Goal: Information Seeking & Learning: Learn about a topic

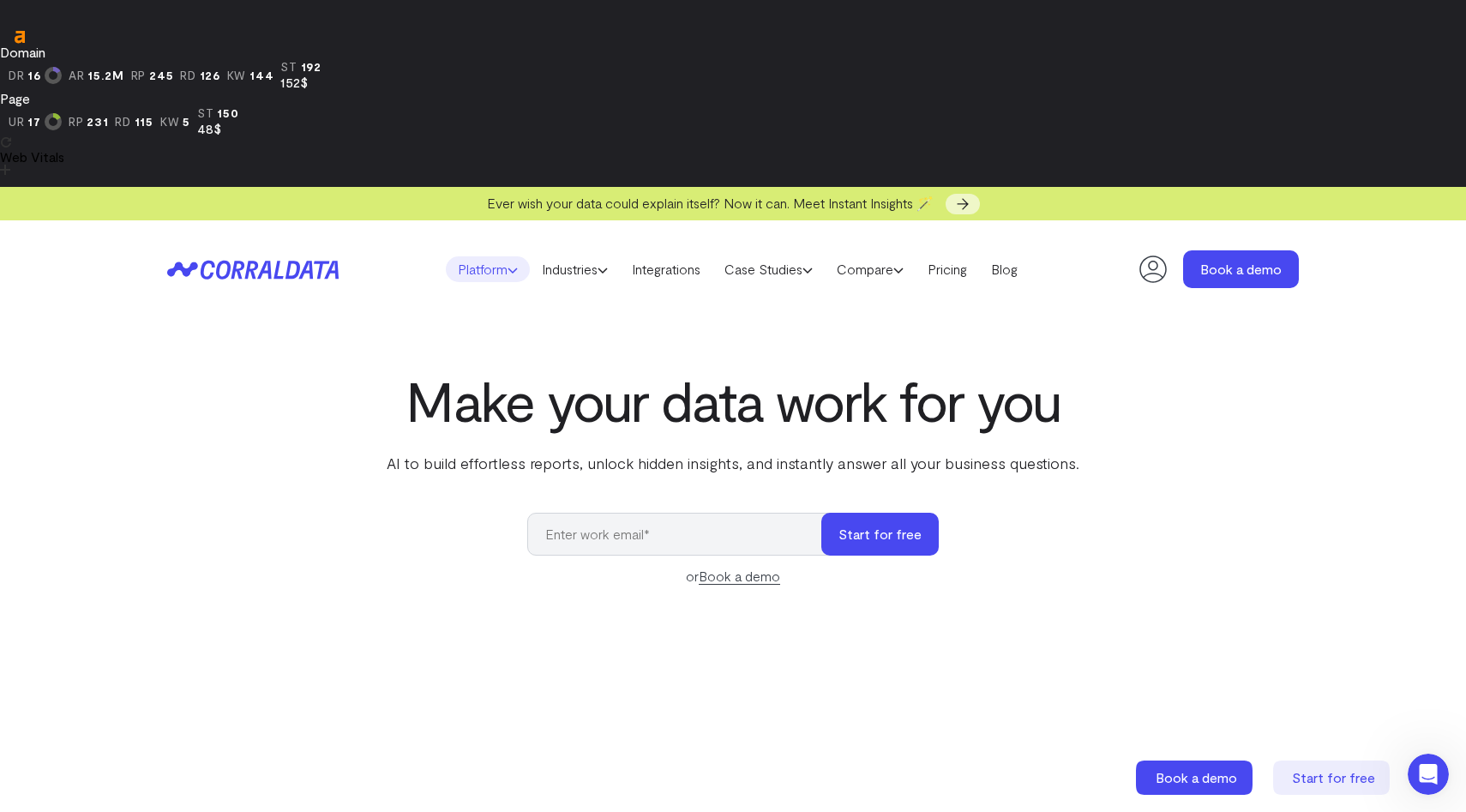
click at [507, 265] on icon at bounding box center [513, 270] width 11 height 11
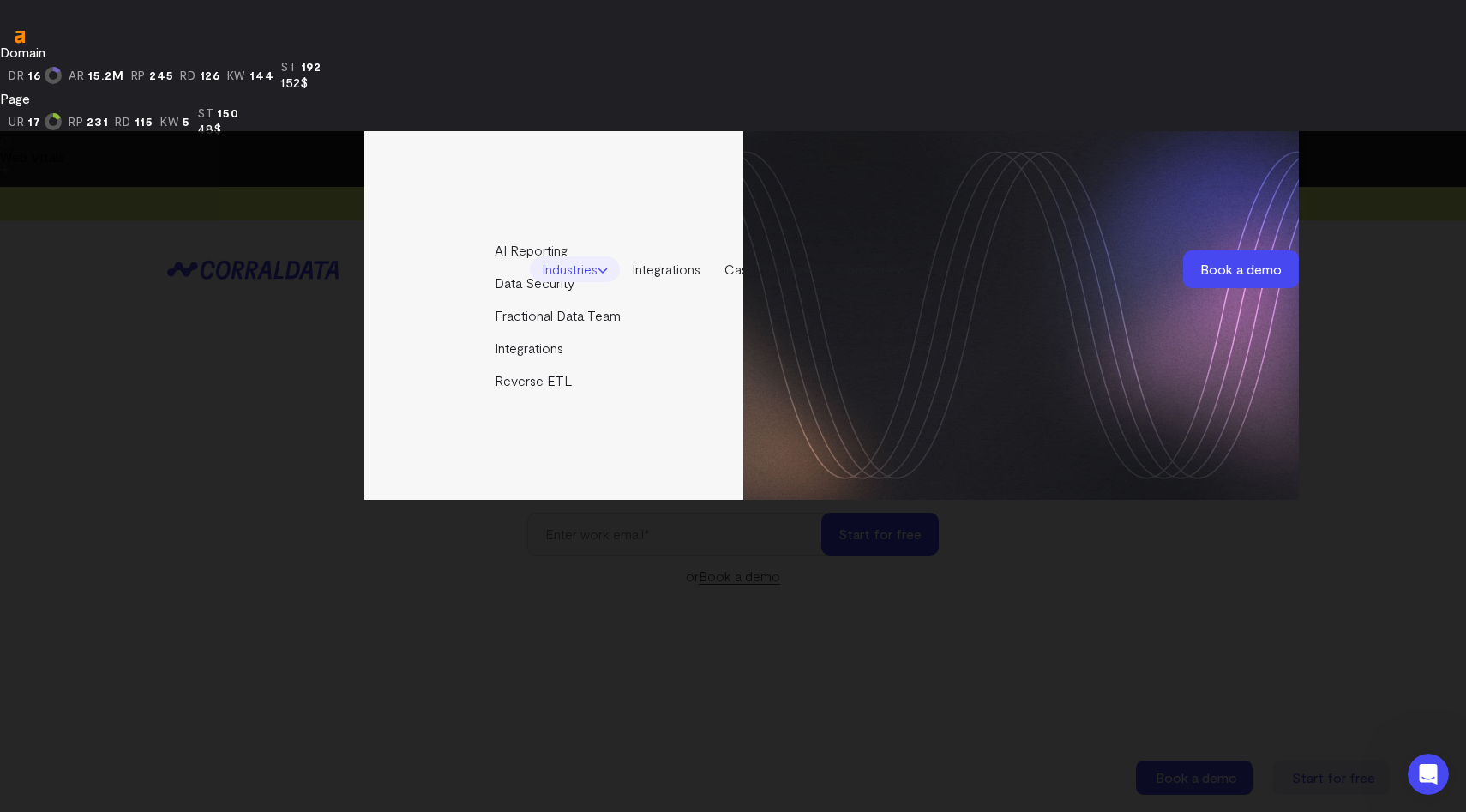
click at [563, 256] on link "Industries" at bounding box center [575, 268] width 90 height 26
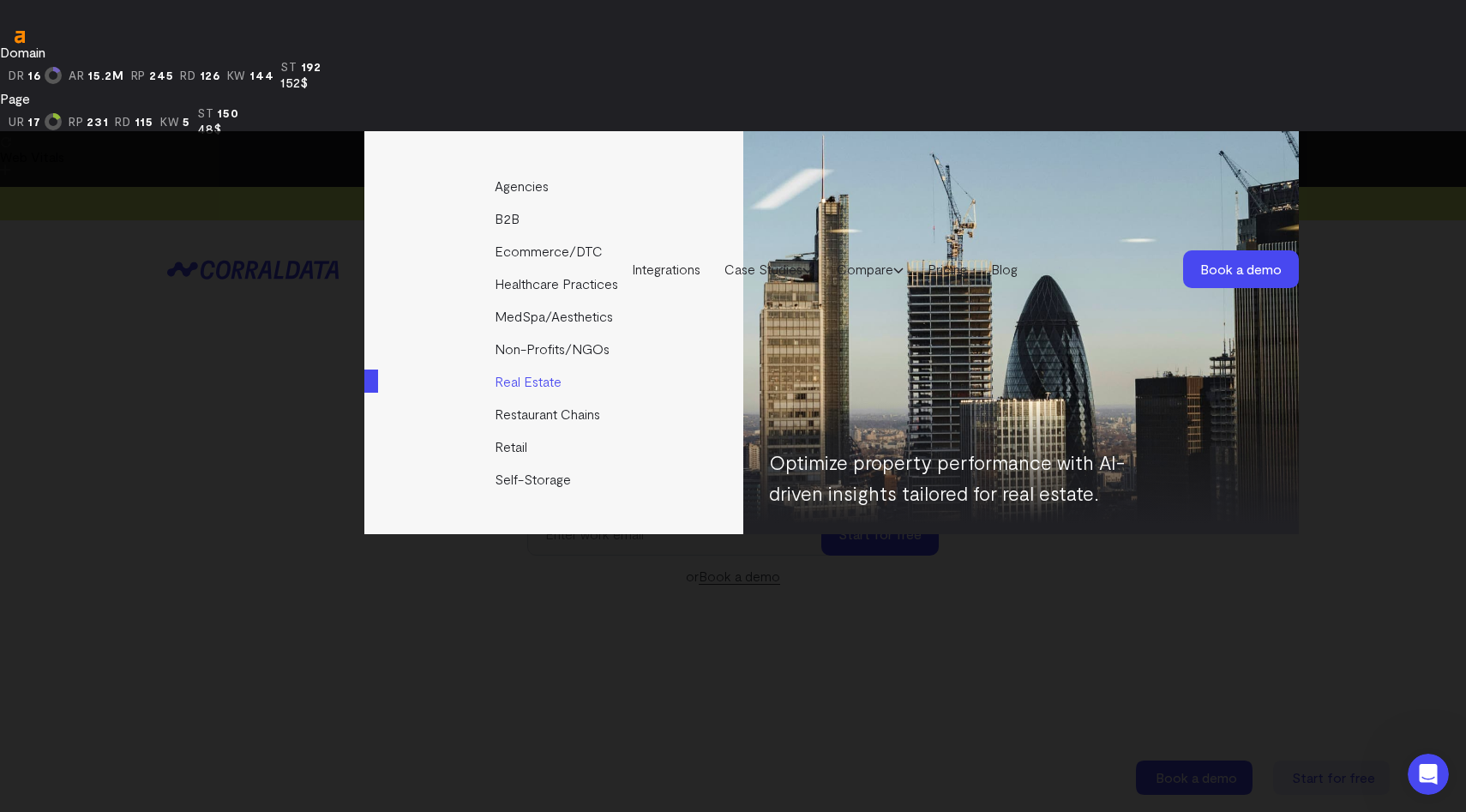
click at [522, 384] on link "Real Estate" at bounding box center [555, 381] width 381 height 33
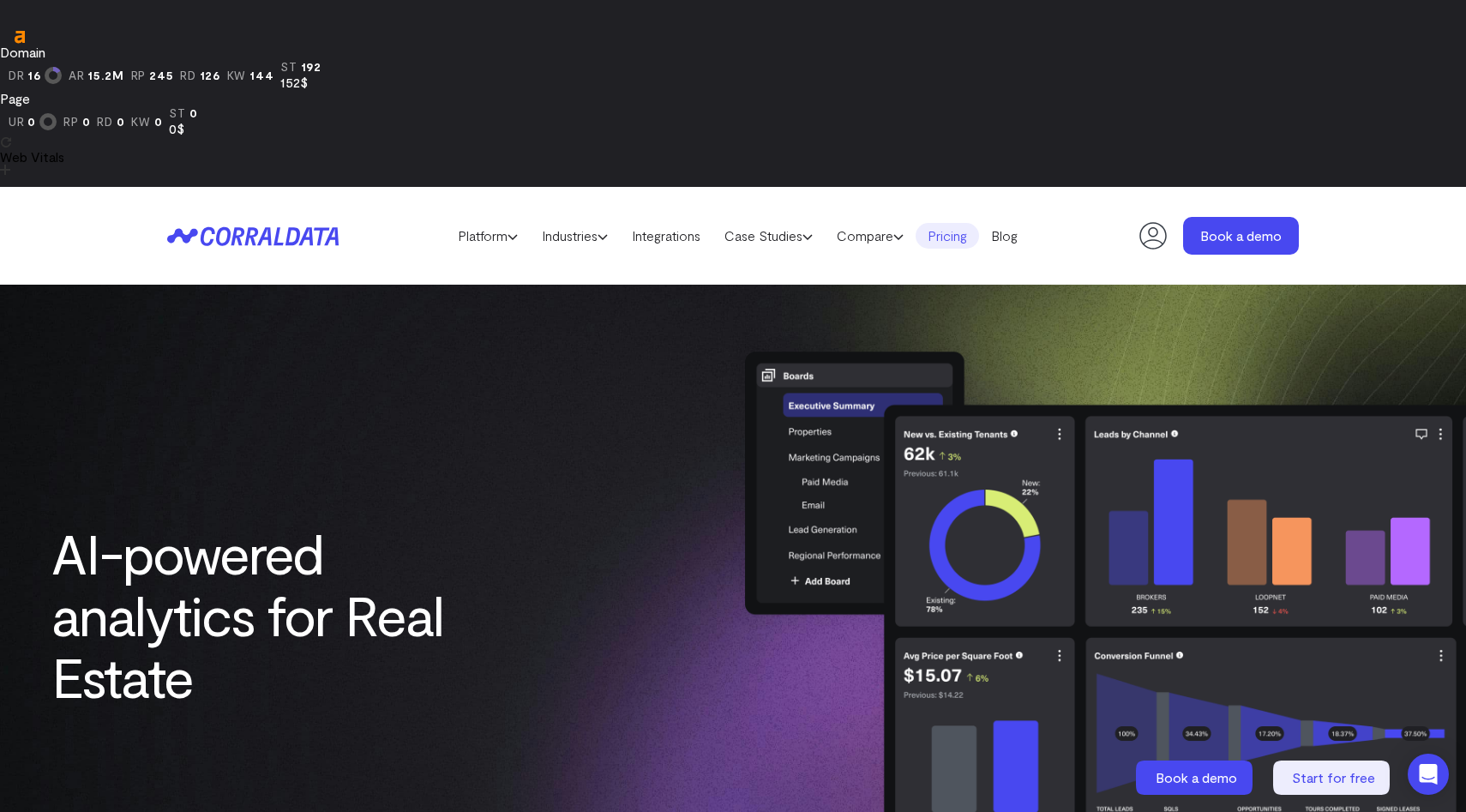
click at [959, 222] on link "Pricing" at bounding box center [947, 235] width 64 height 26
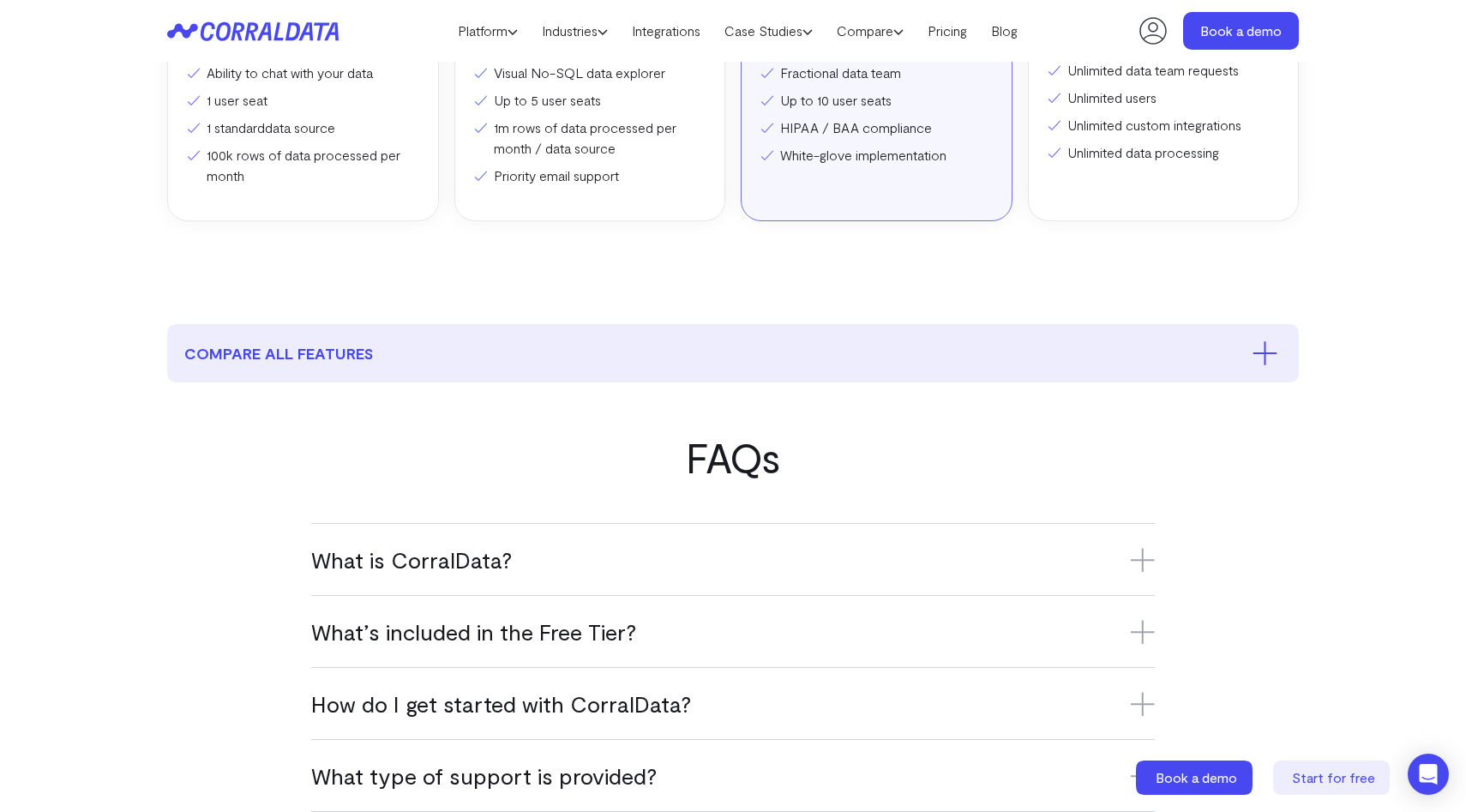
scroll to position [875, 0]
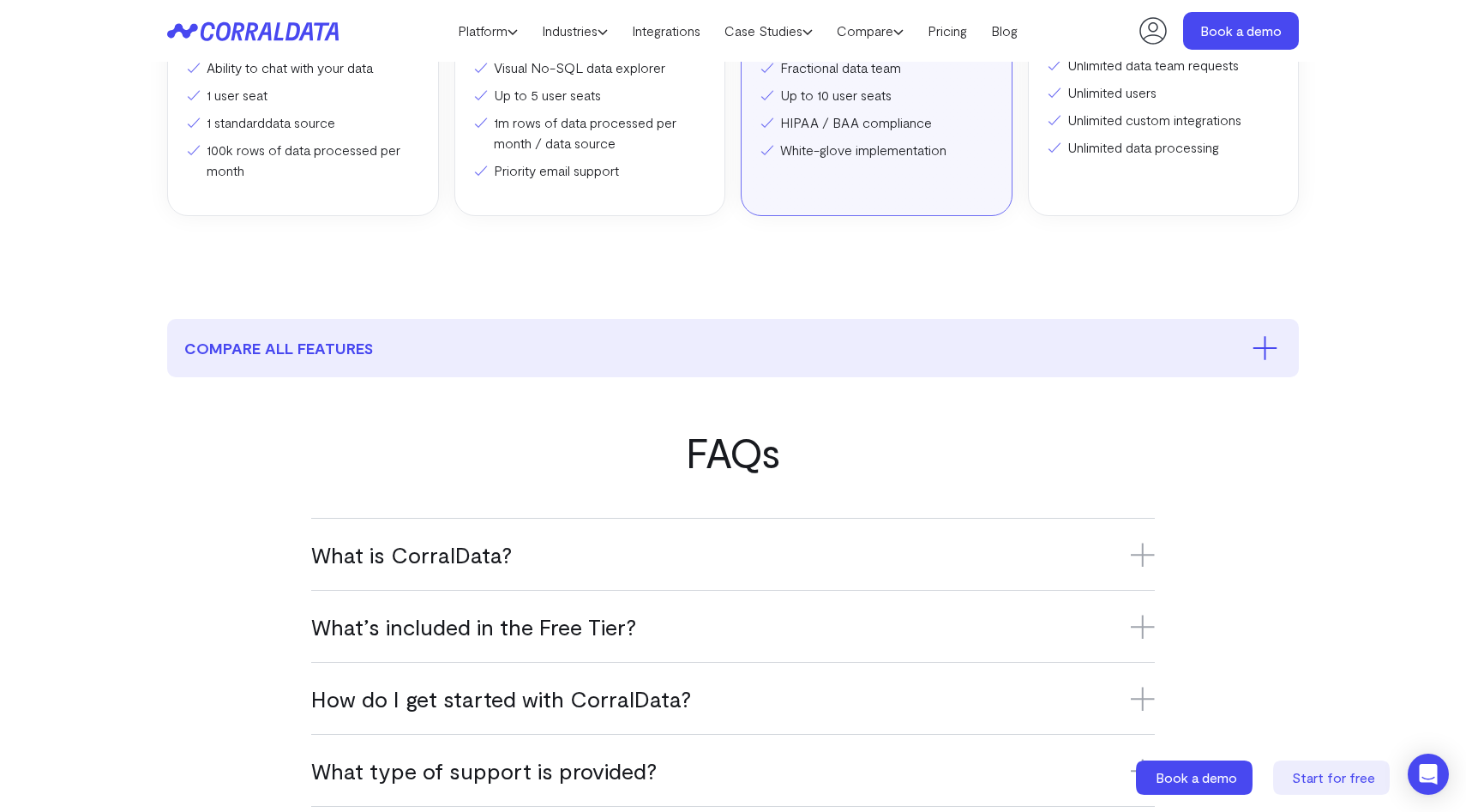
click at [1142, 543] on icon at bounding box center [1142, 554] width 0 height 24
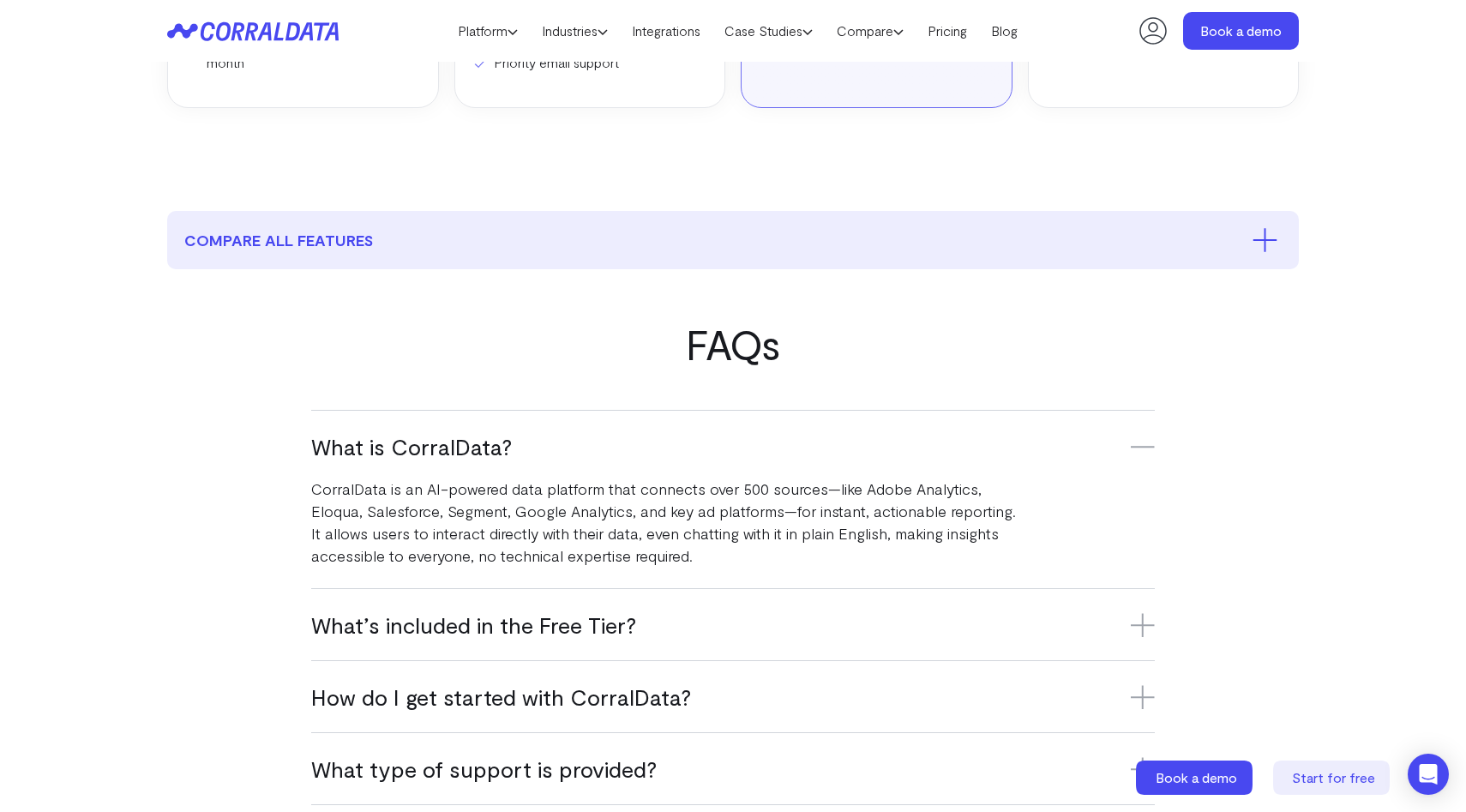
scroll to position [989, 0]
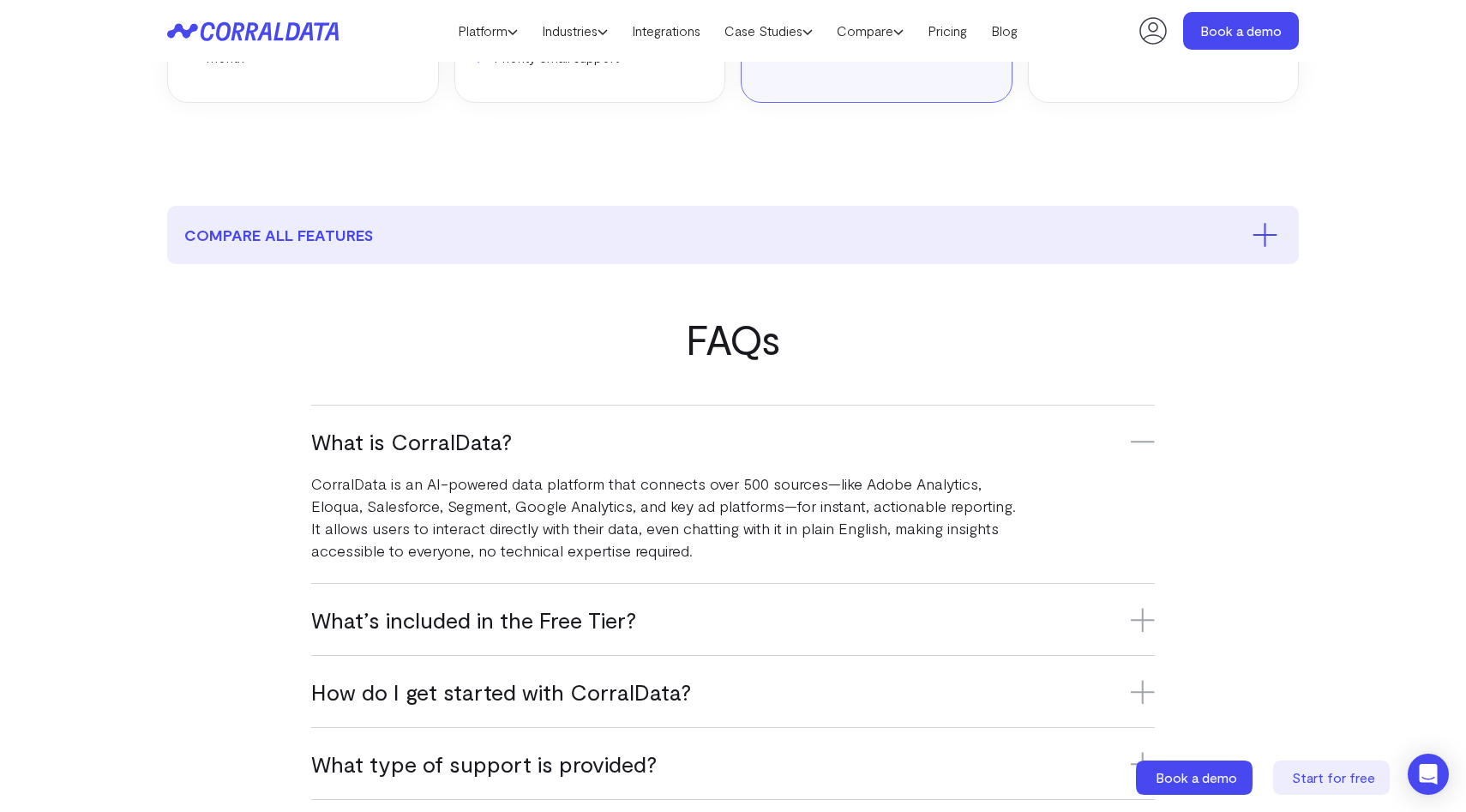
click at [1143, 608] on icon at bounding box center [1142, 620] width 24 height 24
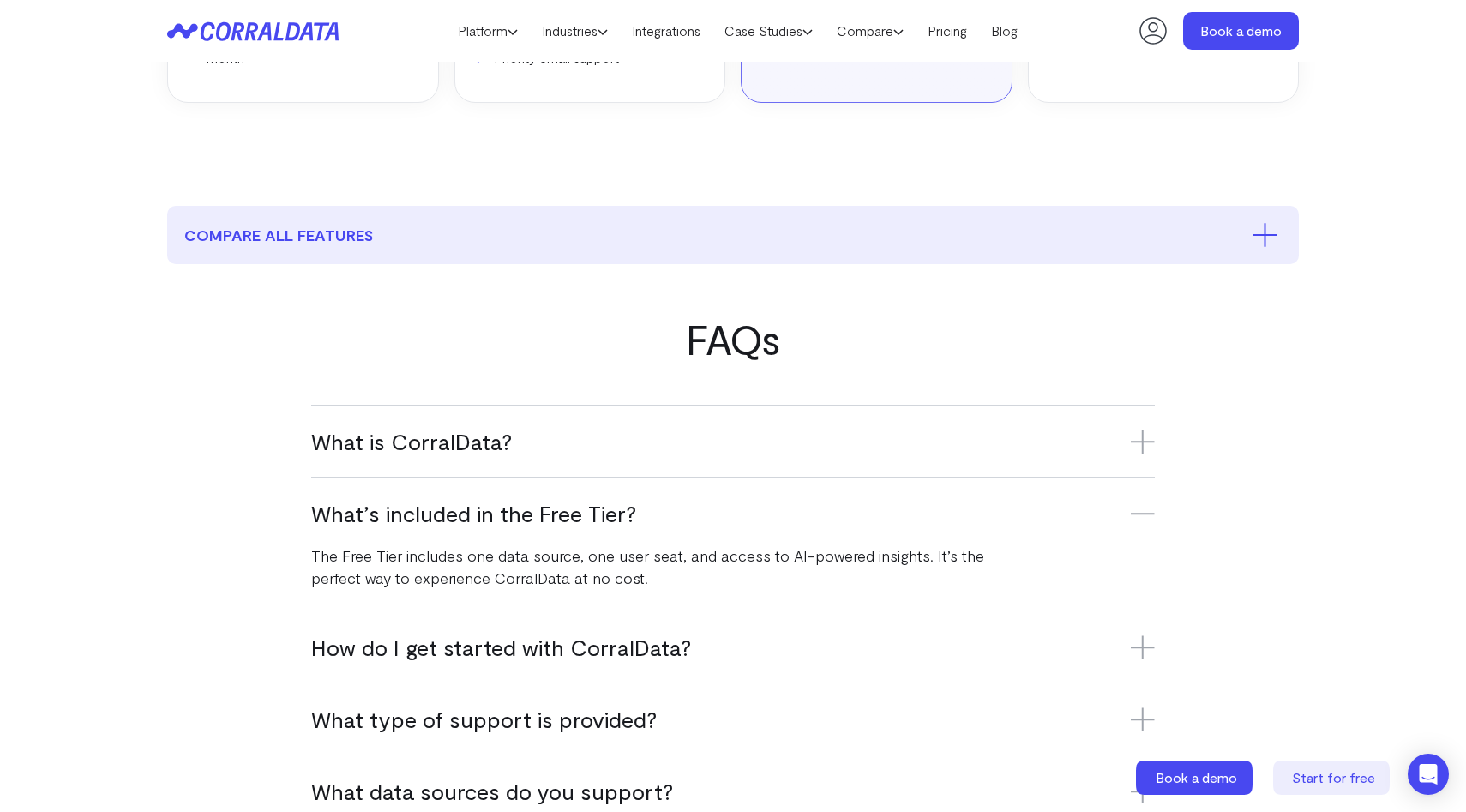
click at [1139, 635] on icon at bounding box center [1142, 647] width 24 height 24
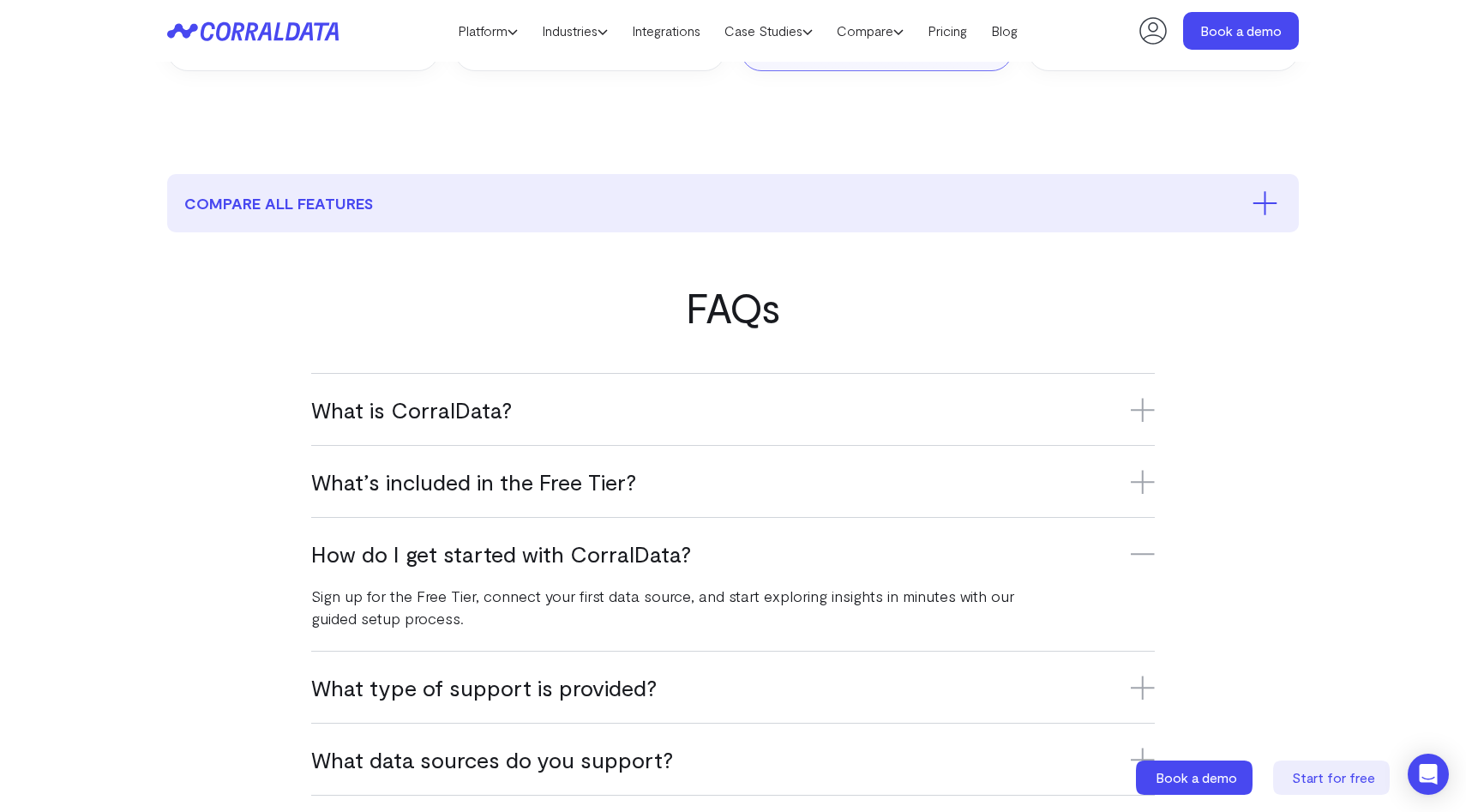
scroll to position [1034, 0]
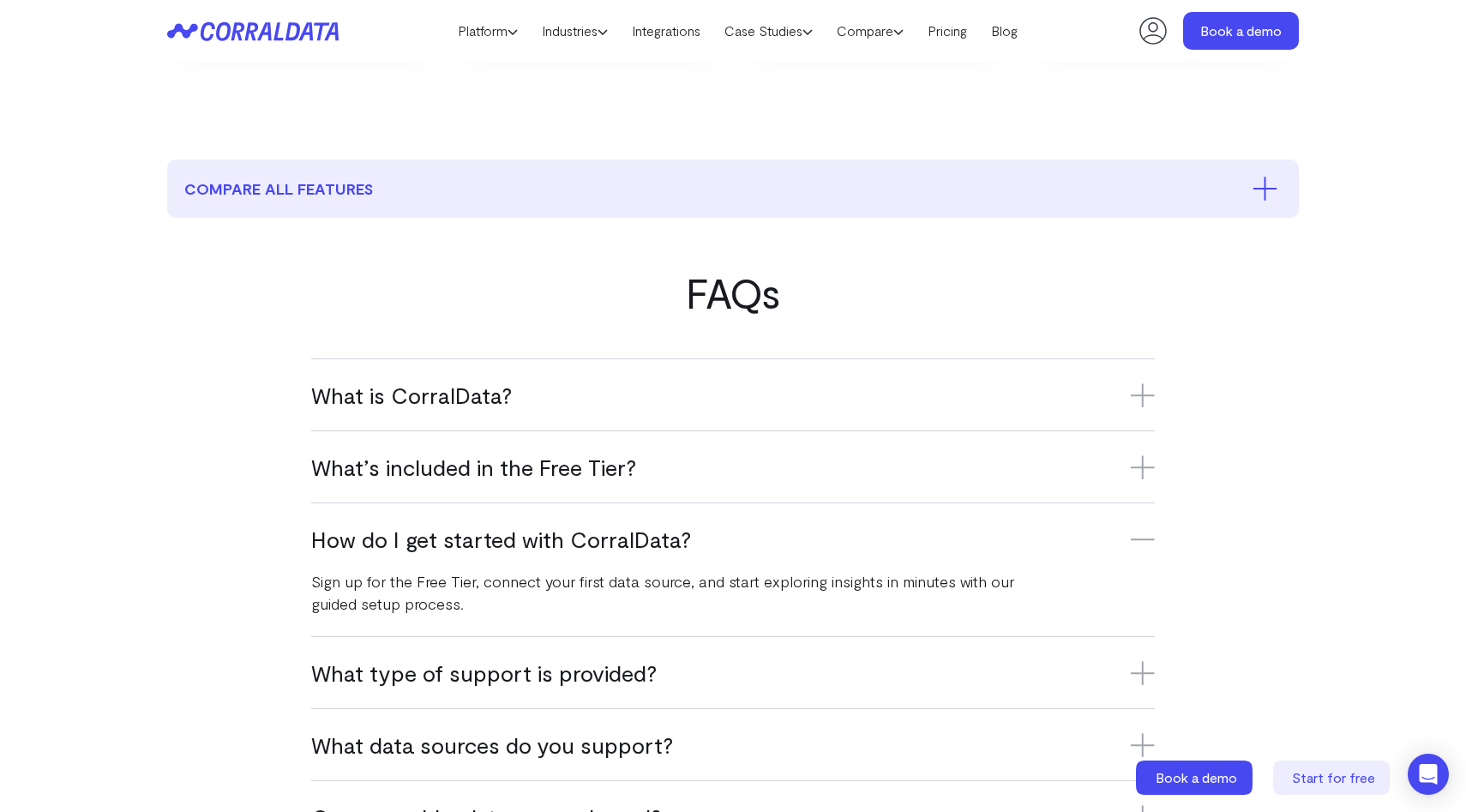
click at [1147, 661] on icon at bounding box center [1142, 673] width 24 height 24
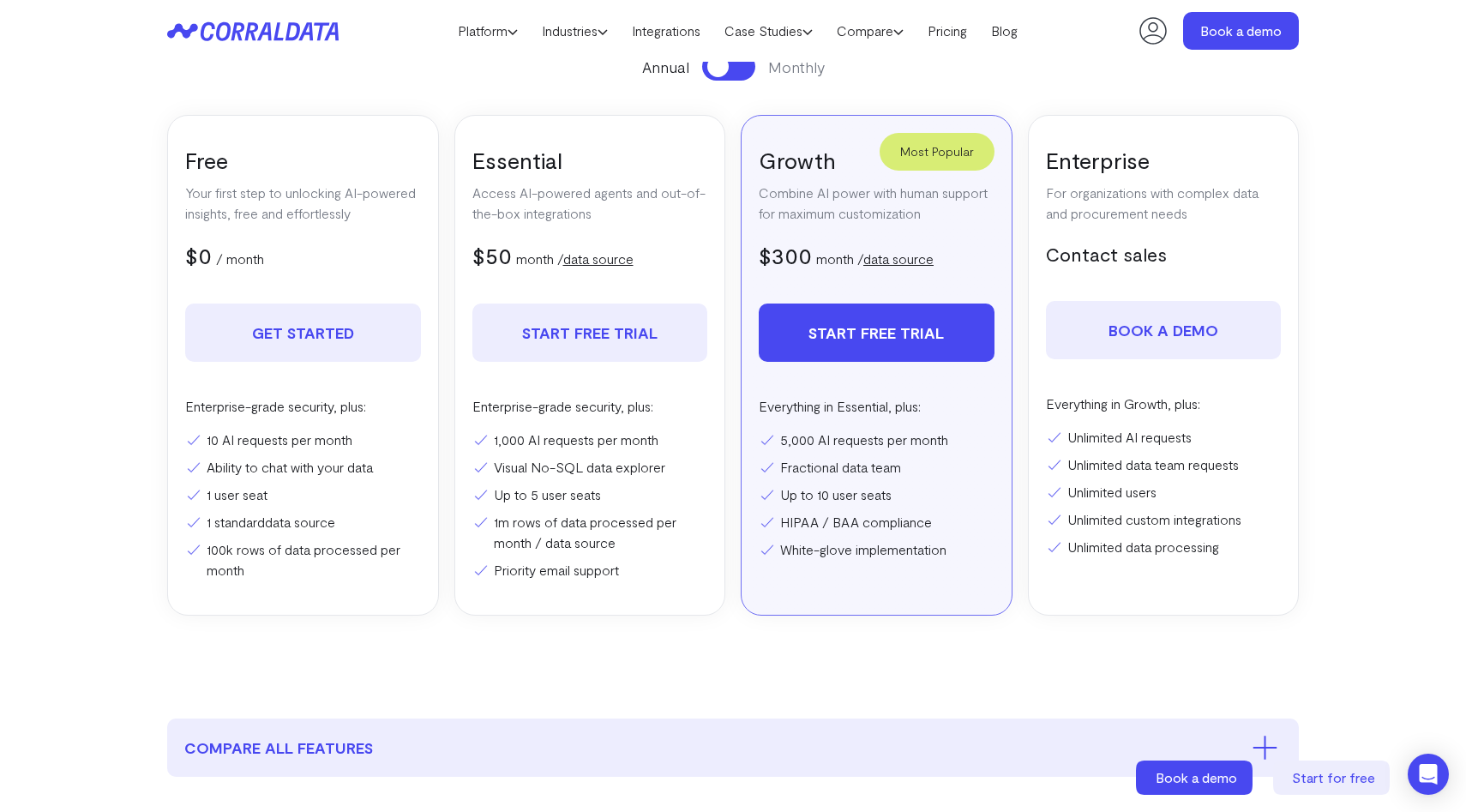
scroll to position [239, 0]
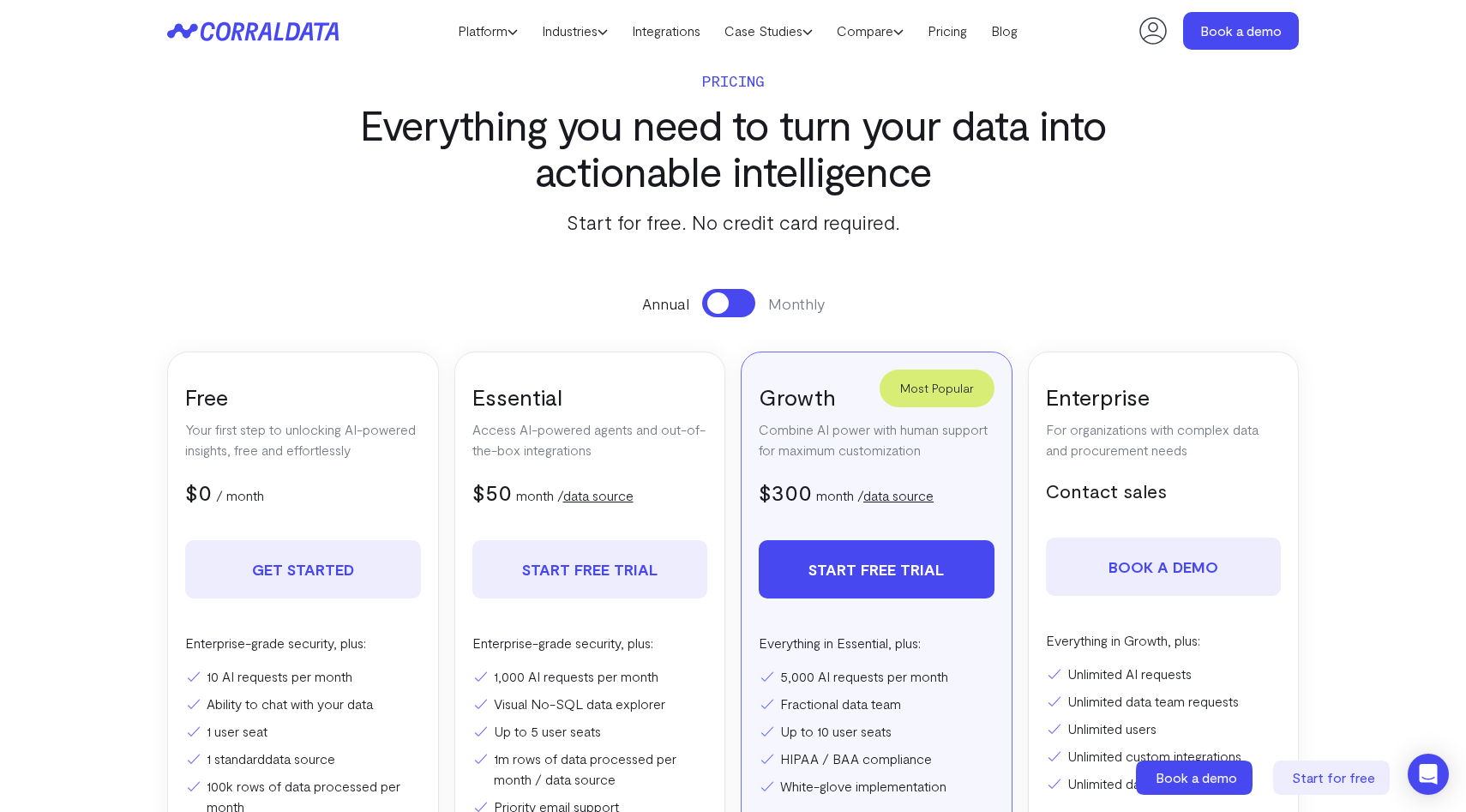
click at [896, 487] on link "data source" at bounding box center [898, 495] width 71 height 16
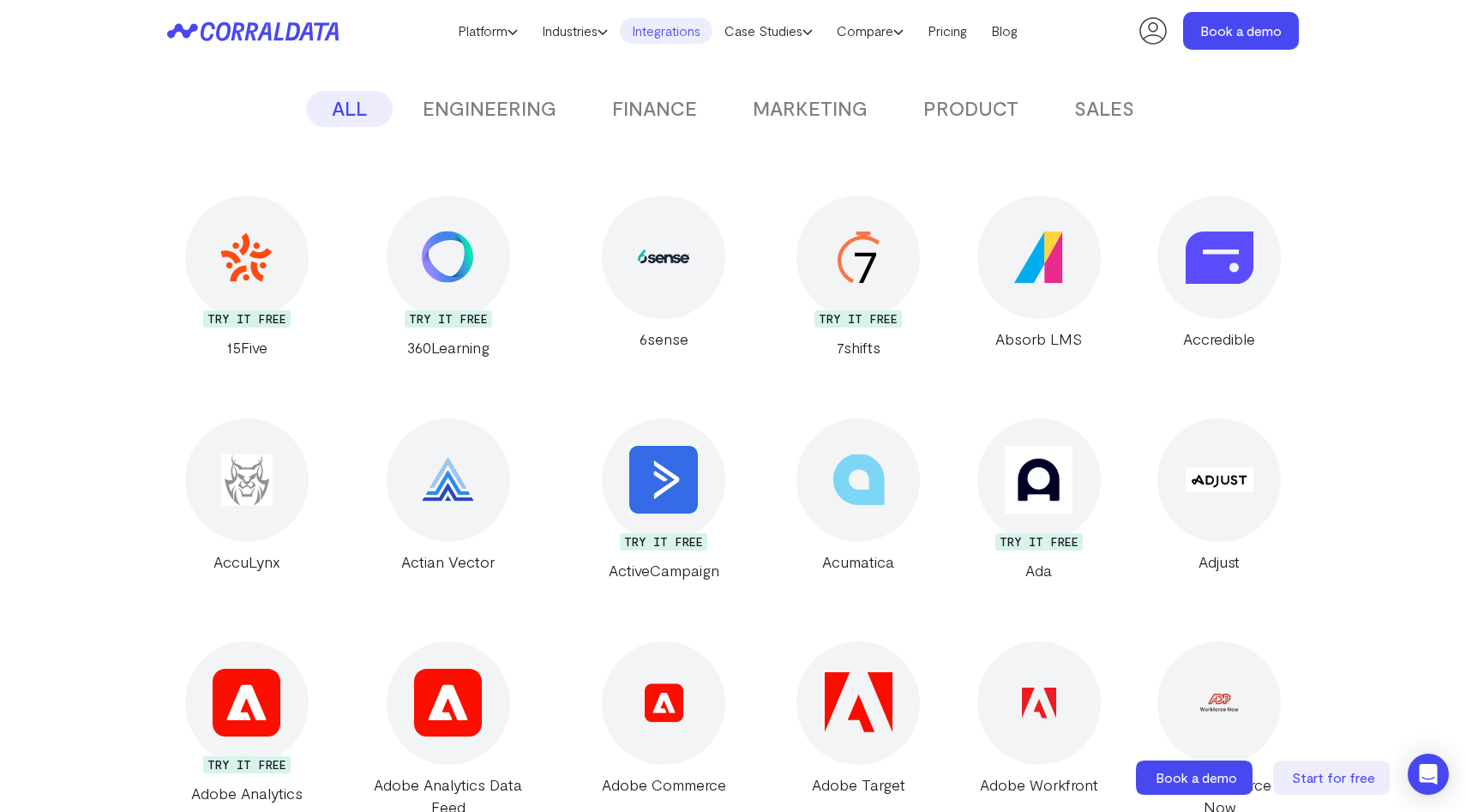
scroll to position [411, 0]
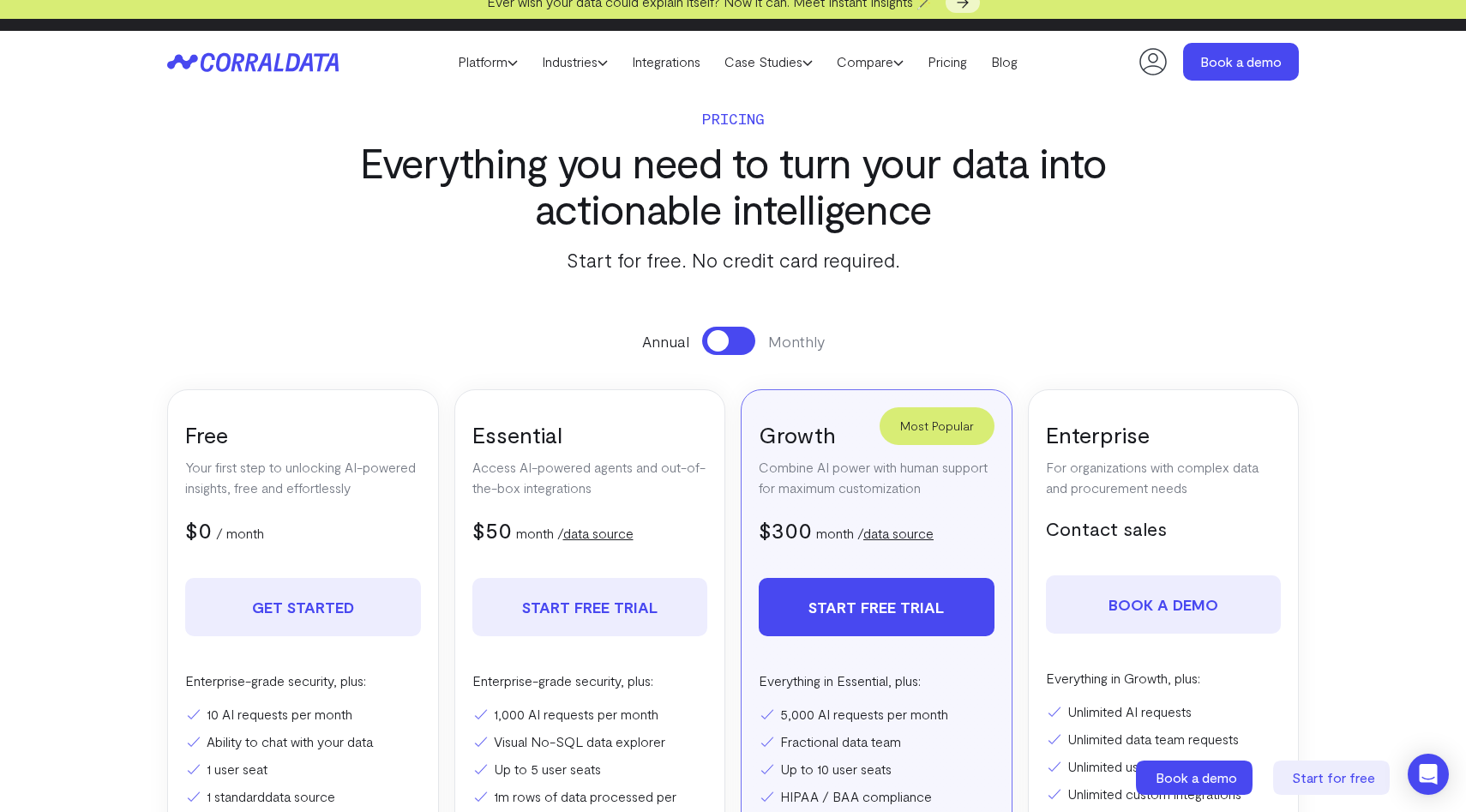
scroll to position [239, 0]
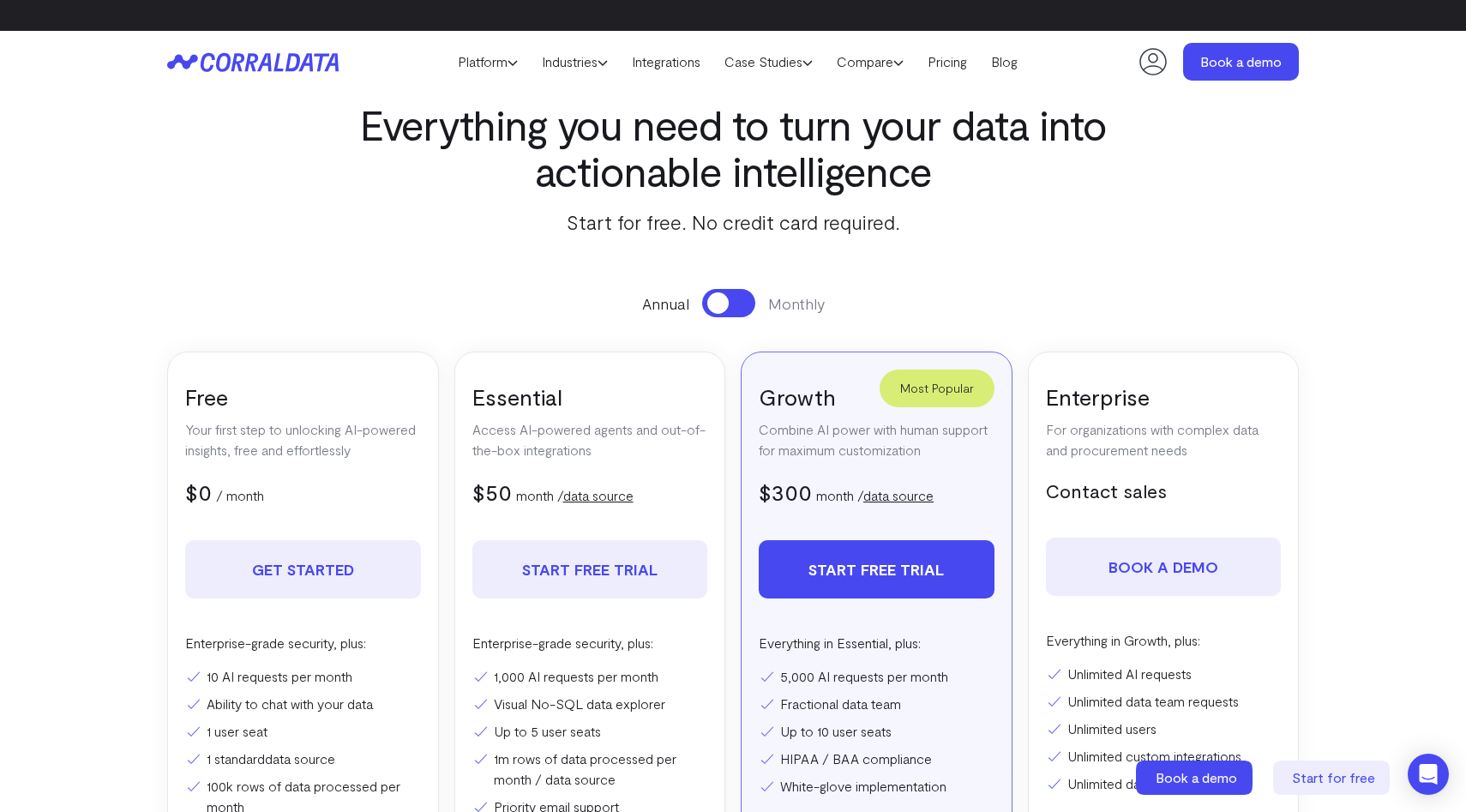
click at [742, 289] on button at bounding box center [728, 303] width 53 height 28
click at [716, 289] on button at bounding box center [728, 303] width 53 height 28
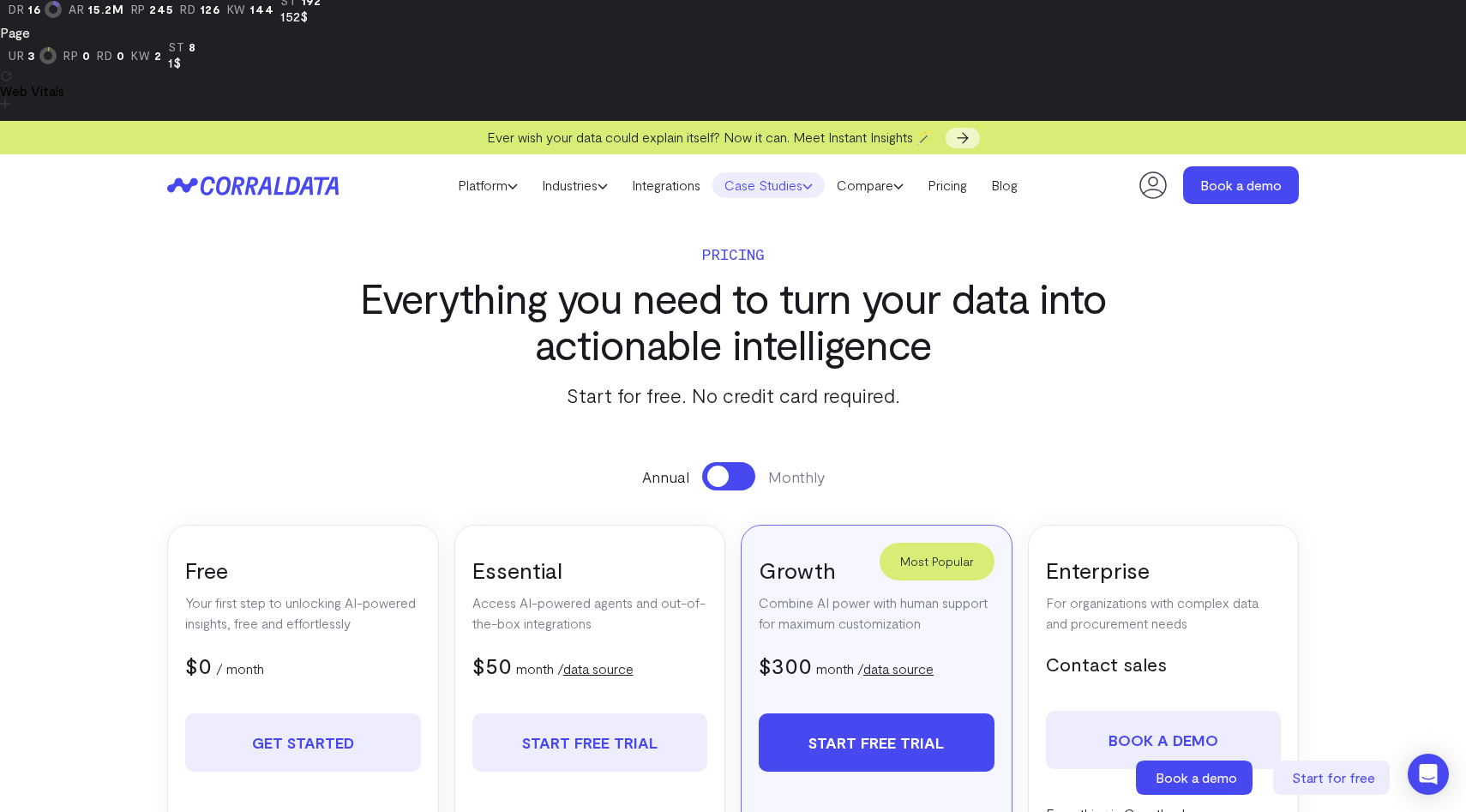
scroll to position [0, 0]
